Goal: Task Accomplishment & Management: Manage account settings

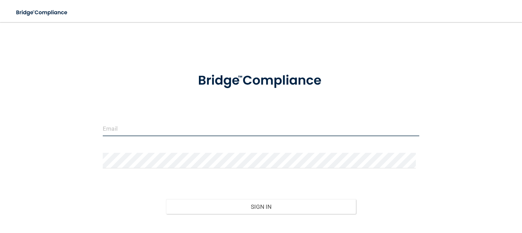
click at [231, 127] on input "email" at bounding box center [261, 129] width 316 height 16
type input "[EMAIL_ADDRESS][DOMAIN_NAME]"
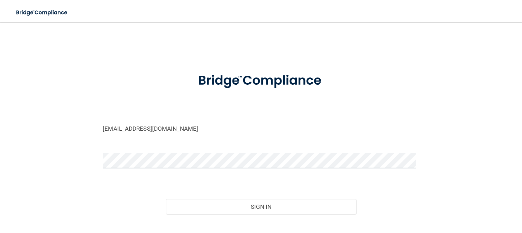
click at [166, 199] on button "Sign In" at bounding box center [261, 206] width 190 height 15
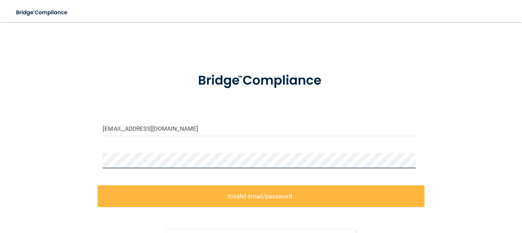
click at [52, 169] on div "[EMAIL_ADDRESS][DOMAIN_NAME] Invalid email/password. You don't have permission …" at bounding box center [261, 153] width 494 height 249
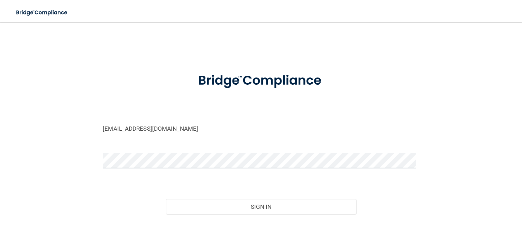
click at [166, 199] on button "Sign In" at bounding box center [261, 206] width 190 height 15
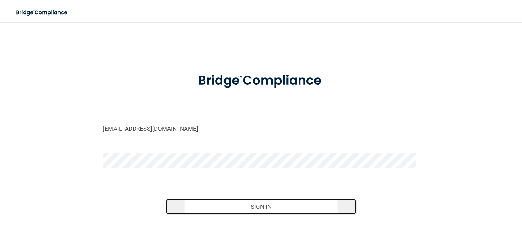
click at [243, 201] on button "Sign In" at bounding box center [261, 206] width 190 height 15
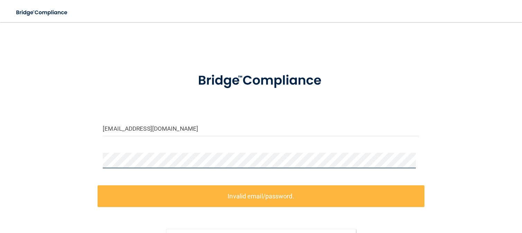
click at [67, 149] on div "[EMAIL_ADDRESS][DOMAIN_NAME] Invalid email/password. You don't have permission …" at bounding box center [261, 153] width 494 height 249
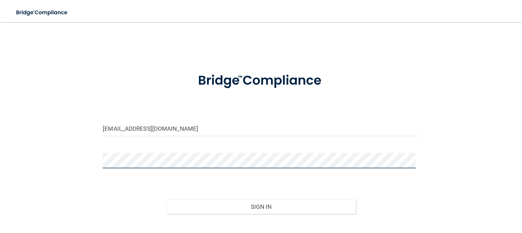
click at [166, 199] on button "Sign In" at bounding box center [261, 206] width 190 height 15
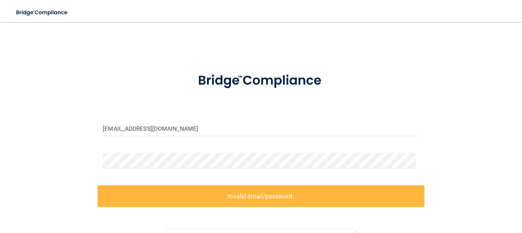
click at [156, 149] on form "[EMAIL_ADDRESS][DOMAIN_NAME] Invalid email/password. You don't have permission …" at bounding box center [261, 171] width 316 height 215
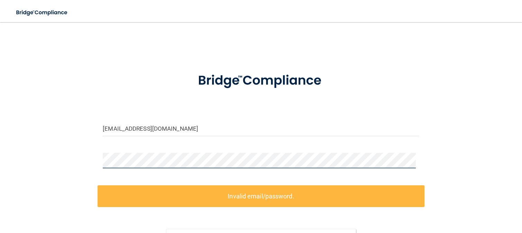
click at [83, 158] on div "[EMAIL_ADDRESS][DOMAIN_NAME] Invalid email/password. You don't have permission …" at bounding box center [261, 153] width 494 height 249
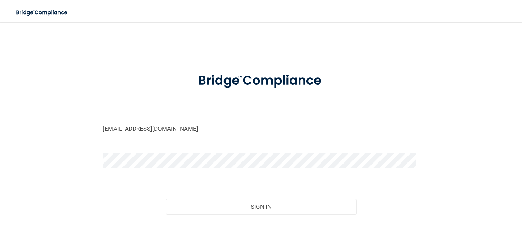
click at [166, 199] on button "Sign In" at bounding box center [261, 206] width 190 height 15
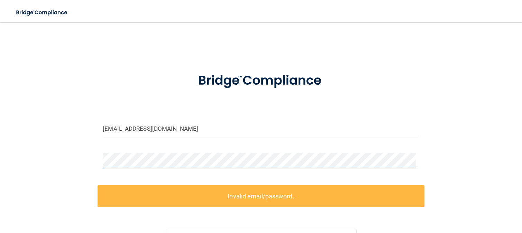
click at [62, 154] on div "[EMAIL_ADDRESS][DOMAIN_NAME] Invalid email/password. You don't have permission …" at bounding box center [261, 153] width 494 height 249
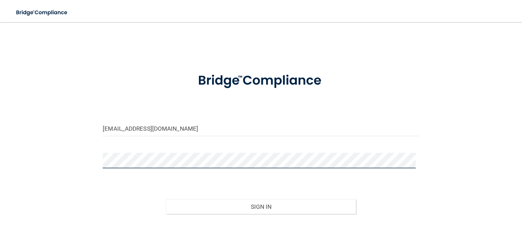
click at [166, 199] on button "Sign In" at bounding box center [261, 206] width 190 height 15
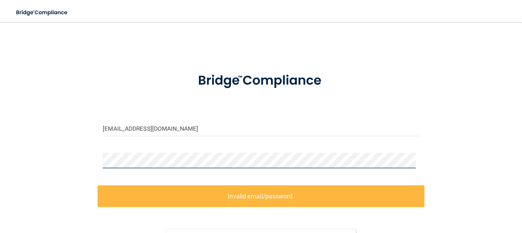
click at [72, 157] on div "[EMAIL_ADDRESS][DOMAIN_NAME] Invalid email/password. You don't have permission …" at bounding box center [261, 153] width 494 height 249
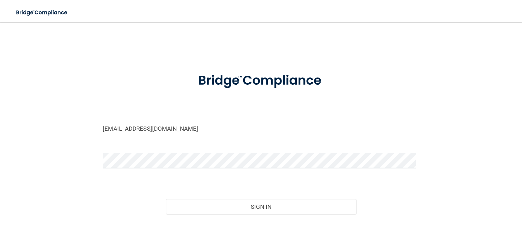
click at [74, 168] on div "[EMAIL_ADDRESS][DOMAIN_NAME] Invalid email/password. You don't have permission …" at bounding box center [261, 139] width 494 height 220
click at [166, 199] on button "Sign In" at bounding box center [261, 206] width 190 height 15
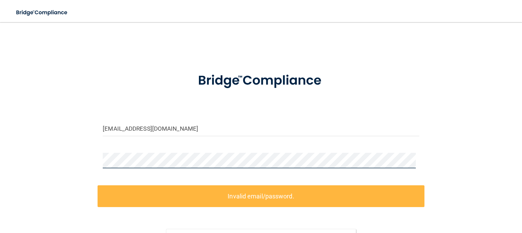
click at [77, 168] on div "[EMAIL_ADDRESS][DOMAIN_NAME] Invalid email/password. You don't have permission …" at bounding box center [261, 153] width 494 height 249
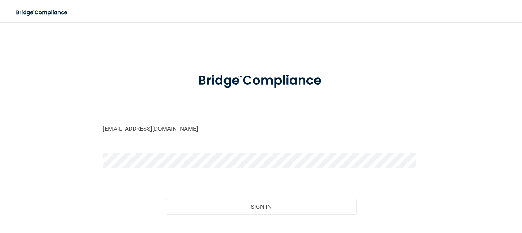
click at [166, 199] on button "Sign In" at bounding box center [261, 206] width 190 height 15
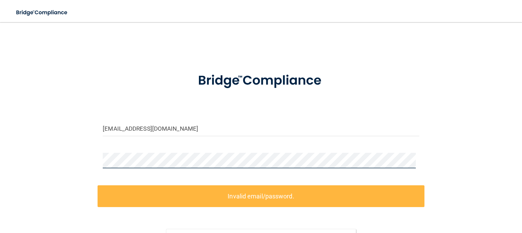
click at [44, 157] on div "[EMAIL_ADDRESS][DOMAIN_NAME] Invalid email/password. You don't have permission …" at bounding box center [261, 153] width 494 height 249
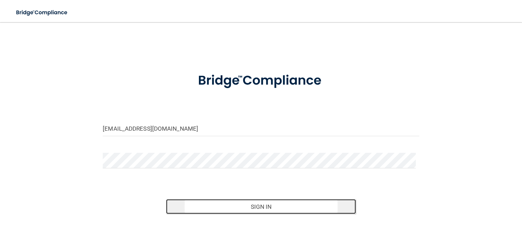
click at [257, 201] on button "Sign In" at bounding box center [261, 206] width 190 height 15
click at [256, 204] on button "Sign In" at bounding box center [261, 206] width 190 height 15
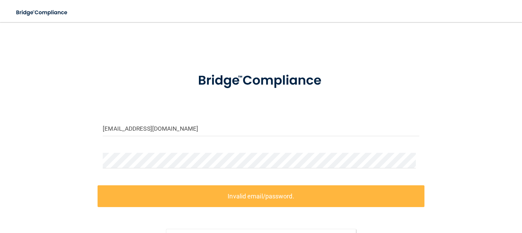
click at [156, 170] on div at bounding box center [260, 163] width 327 height 21
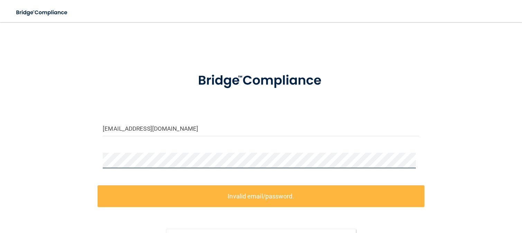
click at [85, 161] on div "[EMAIL_ADDRESS][DOMAIN_NAME] Invalid email/password. You don't have permission …" at bounding box center [261, 153] width 494 height 249
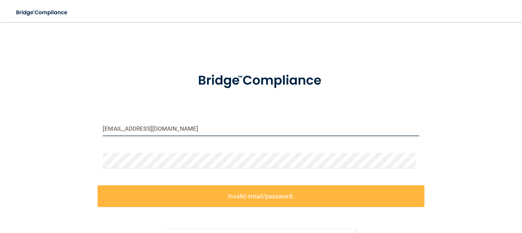
click at [122, 131] on input "[EMAIL_ADDRESS][DOMAIN_NAME]" at bounding box center [261, 129] width 316 height 16
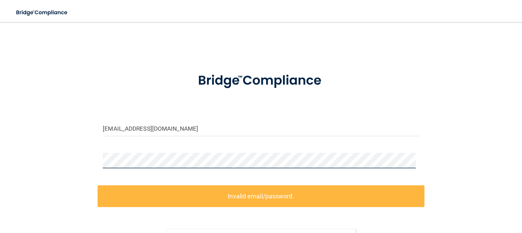
click at [79, 161] on div "[EMAIL_ADDRESS][DOMAIN_NAME] Invalid email/password. You don't have permission …" at bounding box center [261, 153] width 494 height 249
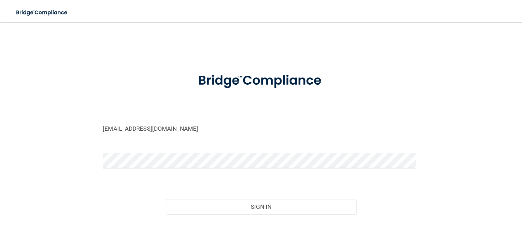
click at [166, 199] on button "Sign In" at bounding box center [261, 206] width 190 height 15
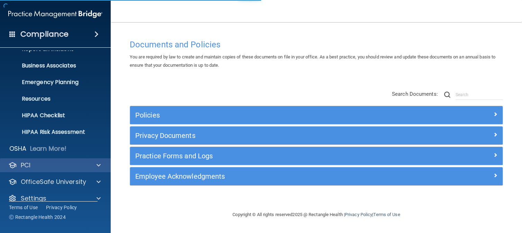
scroll to position [54, 0]
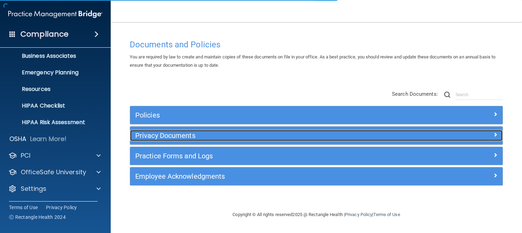
click at [178, 137] on h5 "Privacy Documents" at bounding box center [269, 136] width 269 height 8
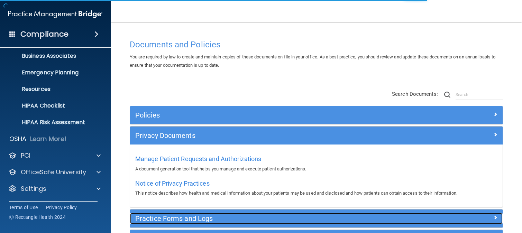
click at [175, 216] on h5 "Practice Forms and Logs" at bounding box center [269, 219] width 269 height 8
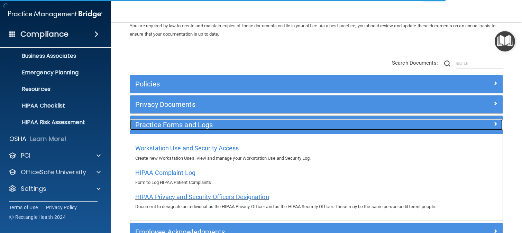
scroll to position [35, 0]
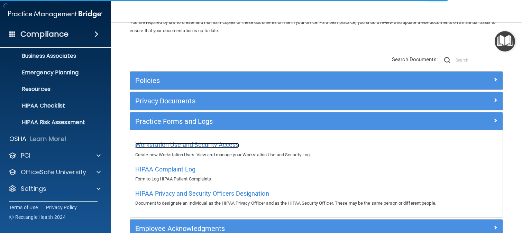
click at [174, 141] on span "Workstation Use and Security Access" at bounding box center [187, 144] width 104 height 7
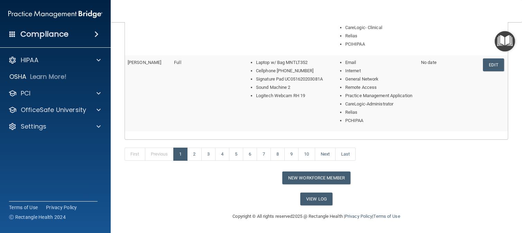
scroll to position [418, 0]
click at [190, 153] on link "2" at bounding box center [194, 154] width 14 height 13
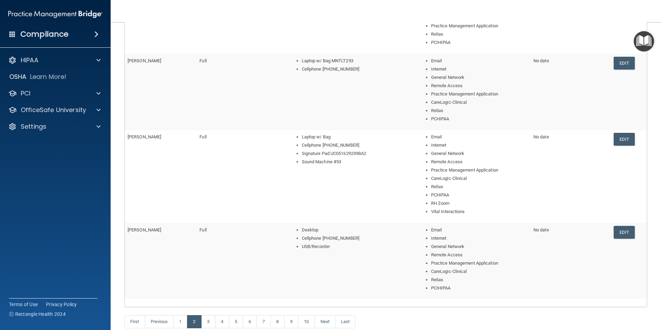
scroll to position [311, 0]
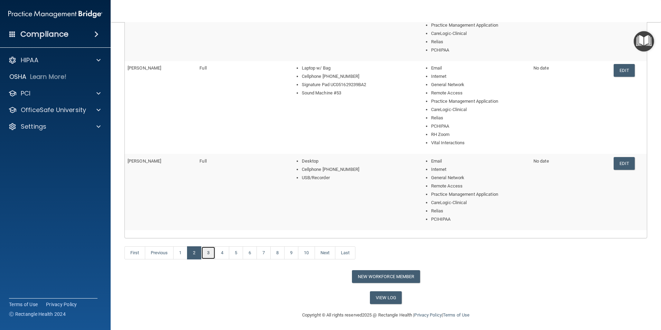
click at [208, 233] on link "3" at bounding box center [208, 252] width 14 height 13
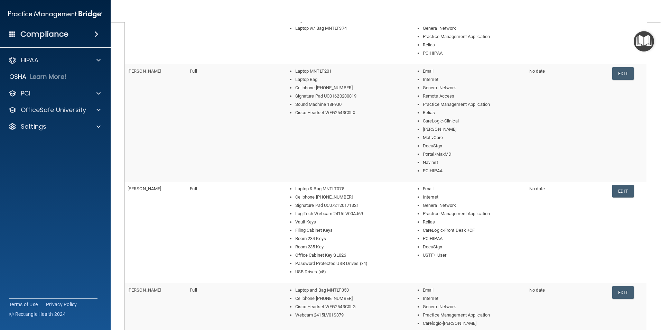
scroll to position [277, 0]
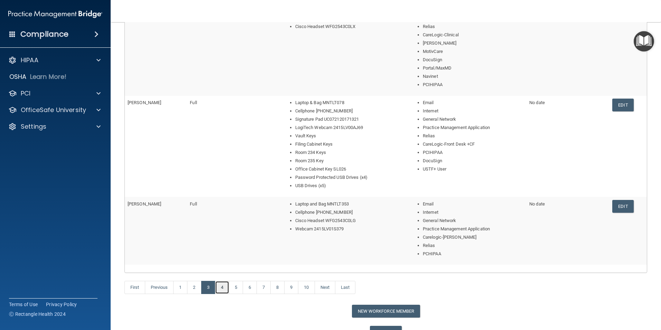
click at [223, 233] on link "4" at bounding box center [222, 287] width 14 height 13
click at [221, 233] on link "4" at bounding box center [222, 287] width 14 height 13
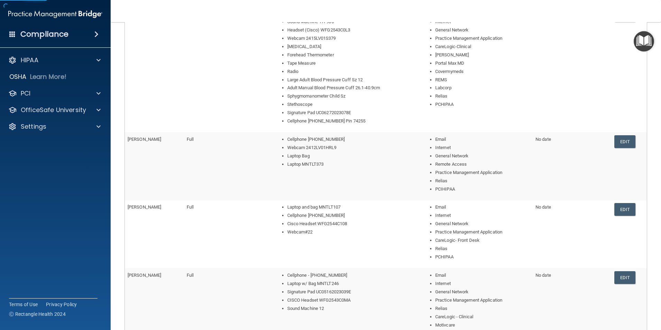
scroll to position [321, 0]
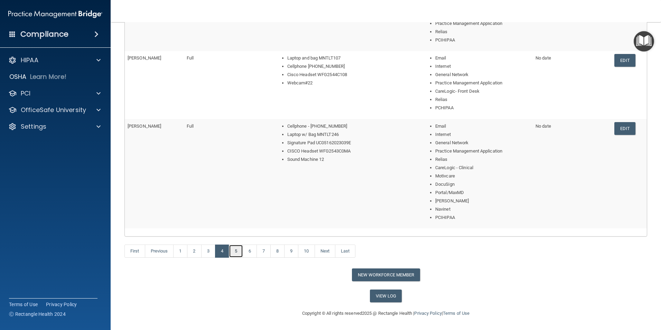
click at [236, 233] on link "5" at bounding box center [236, 250] width 14 height 13
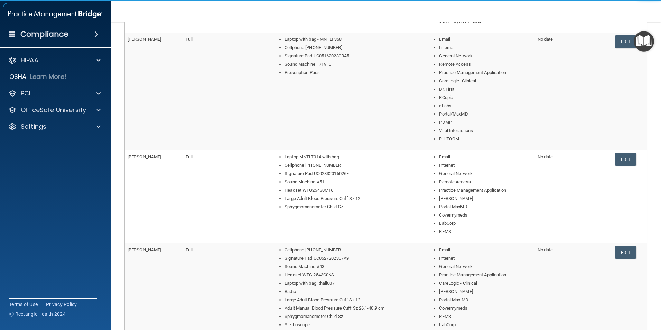
scroll to position [321, 0]
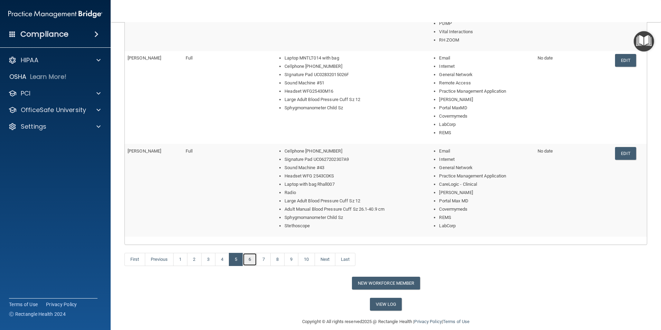
click at [249, 233] on link "6" at bounding box center [250, 259] width 14 height 13
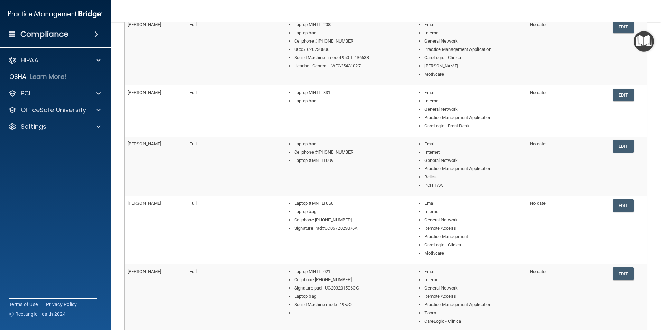
scroll to position [6, 0]
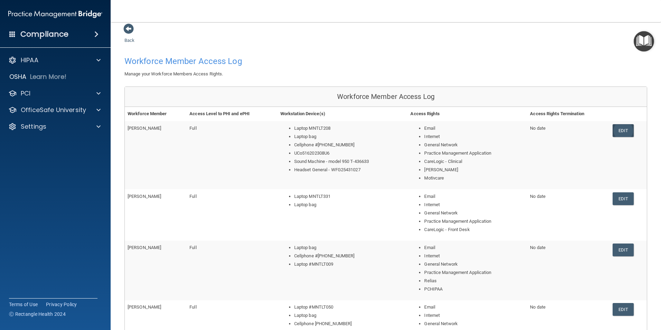
click at [521, 128] on link "Edit" at bounding box center [623, 130] width 21 height 13
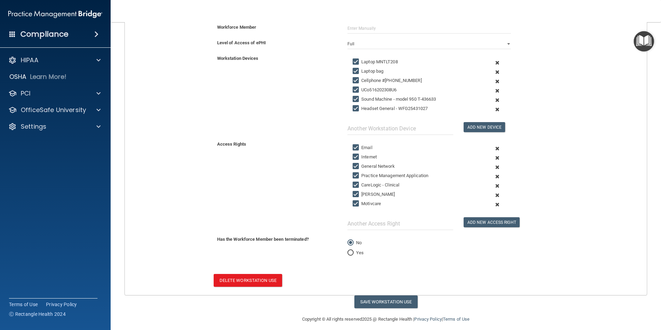
scroll to position [127, 0]
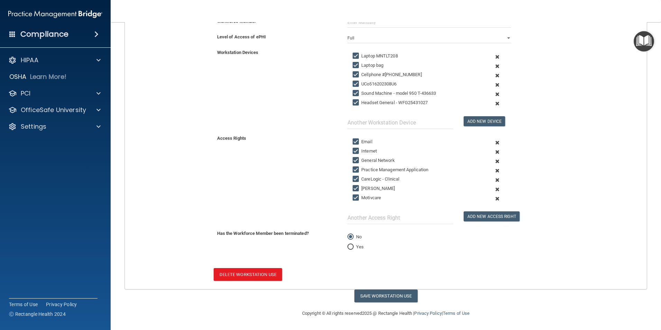
click at [352, 233] on label "Yes" at bounding box center [355, 247] width 16 height 8
click at [352, 233] on input "Yes" at bounding box center [350, 246] width 6 height 5
radio input "true"
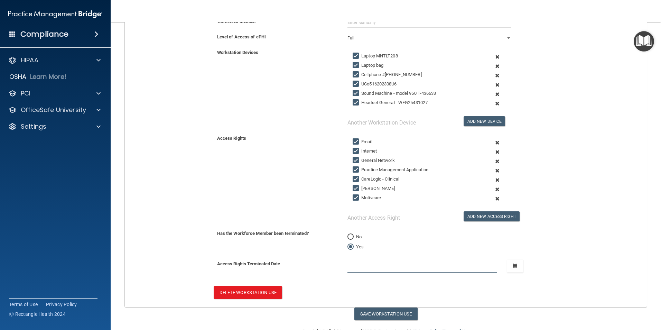
click at [366, 233] on input "text" at bounding box center [421, 266] width 149 height 13
click at [513, 233] on icon "button" at bounding box center [515, 265] width 4 height 4
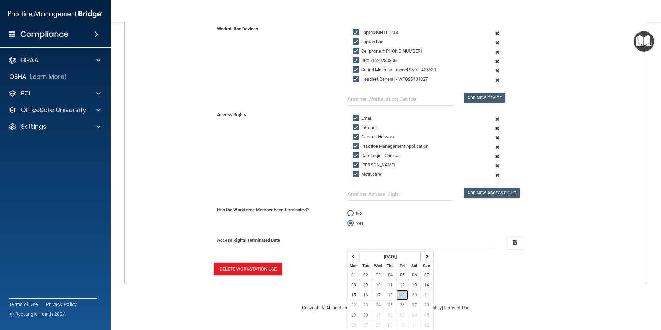
click at [401, 233] on span "19" at bounding box center [402, 294] width 5 height 5
type input "[DATE]"
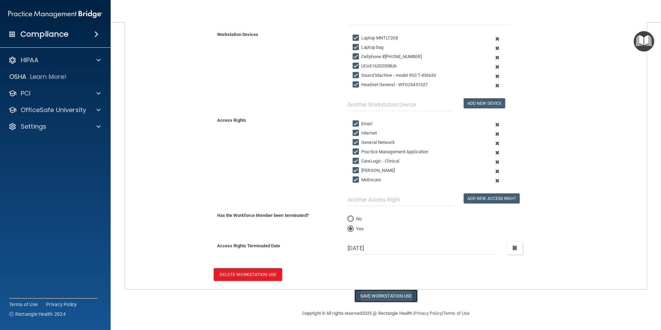
click at [397, 233] on button "Save Workstation Use" at bounding box center [385, 295] width 63 height 13
select select "? string:Full ?"
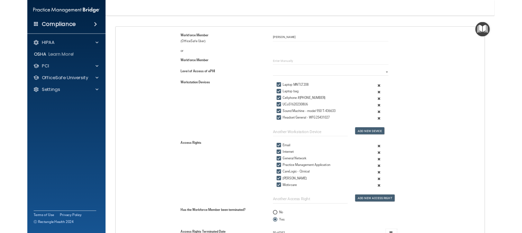
scroll to position [0, 0]
